Goal: Information Seeking & Learning: Learn about a topic

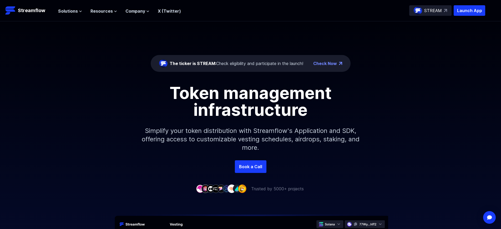
click at [469, 11] on p "Launch App" at bounding box center [469, 10] width 32 height 11
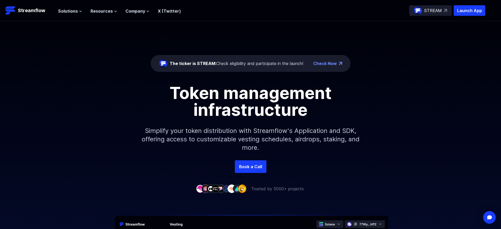
click at [469, 11] on p "Launch App" at bounding box center [469, 10] width 32 height 11
